Goal: Transaction & Acquisition: Book appointment/travel/reservation

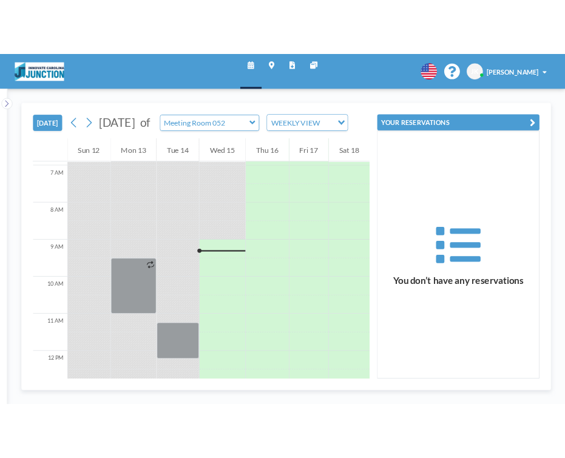
scroll to position [340, 0]
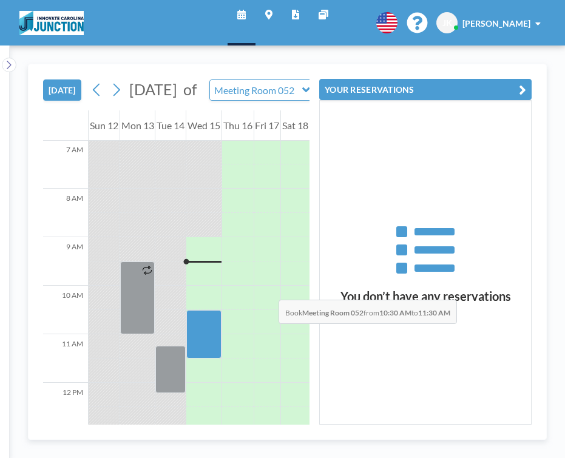
drag, startPoint x: 218, startPoint y: 207, endPoint x: 214, endPoint y: 231, distance: 23.9
click at [214, 310] on div at bounding box center [203, 334] width 35 height 49
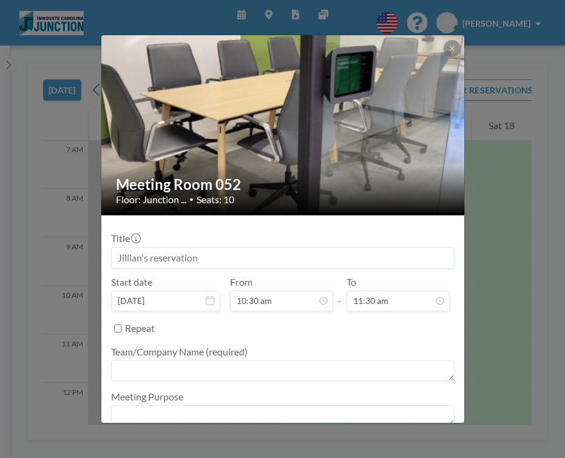
scroll to position [39, 0]
click at [275, 360] on textarea at bounding box center [282, 370] width 343 height 21
type textarea "TheRightOne"
click at [393, 438] on button "BOOK NOW" at bounding box center [423, 448] width 61 height 21
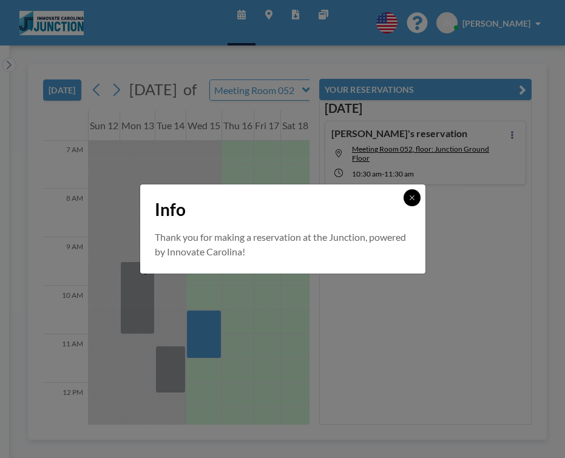
click at [410, 200] on icon at bounding box center [412, 197] width 4 height 4
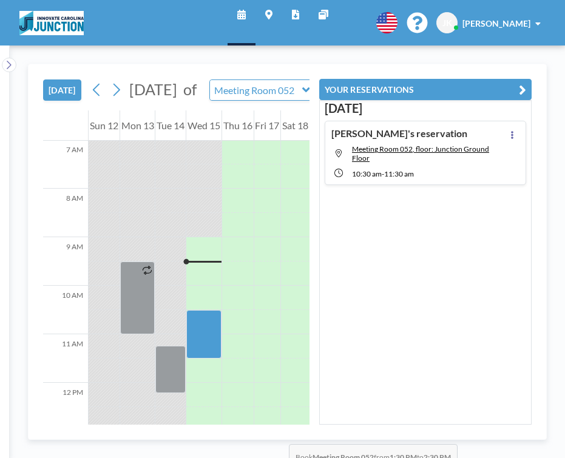
drag, startPoint x: 229, startPoint y: 325, endPoint x: 223, endPoint y: 350, distance: 26.3
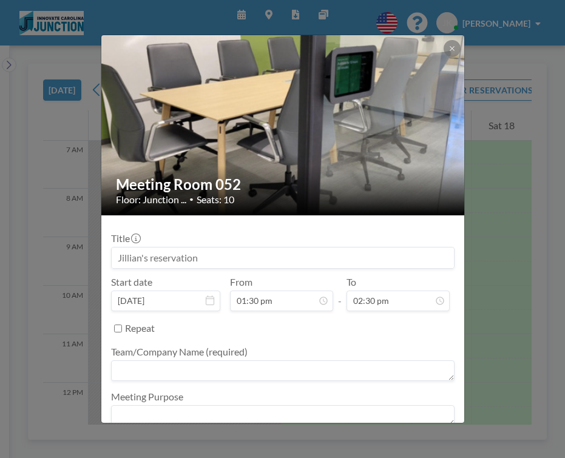
click at [173, 360] on textarea at bounding box center [282, 370] width 343 height 21
type textarea "TheRightOne"
click at [409, 438] on button "BOOK NOW" at bounding box center [423, 448] width 61 height 21
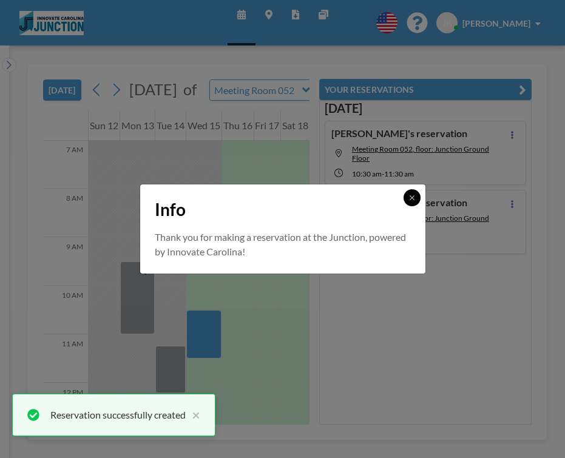
click at [403, 200] on button at bounding box center [411, 197] width 17 height 17
